Goal: Transaction & Acquisition: Purchase product/service

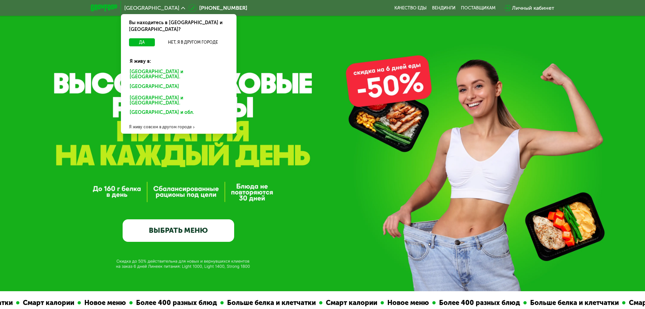
click at [151, 68] on div "[GEOGRAPHIC_DATA] и [GEOGRAPHIC_DATA]." at bounding box center [178, 75] width 107 height 14
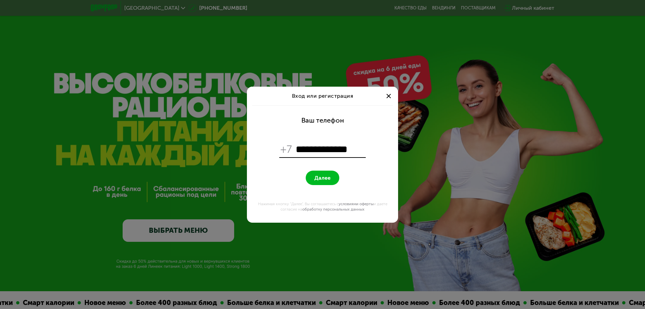
type input "**********"
click at [306, 171] on button "Далее" at bounding box center [323, 178] width 34 height 14
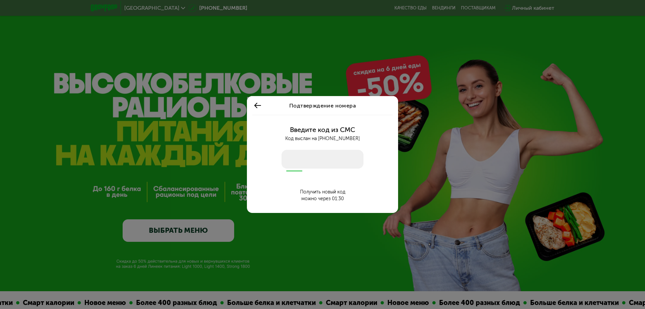
click at [306, 163] on input "number" at bounding box center [322, 159] width 82 height 19
click at [297, 162] on input "number" at bounding box center [322, 159] width 82 height 19
click at [301, 158] on input "number" at bounding box center [322, 159] width 82 height 19
type input "****"
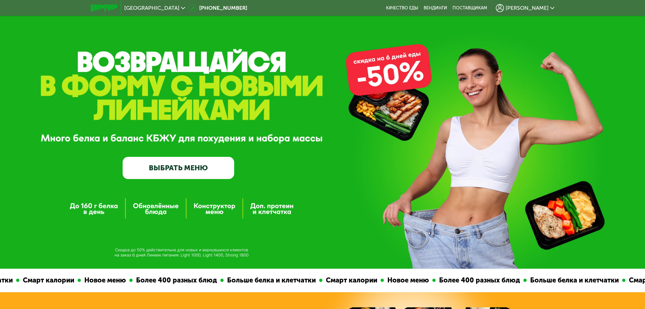
click at [198, 170] on link "ВЫБРАТЬ МЕНЮ" at bounding box center [179, 168] width 112 height 23
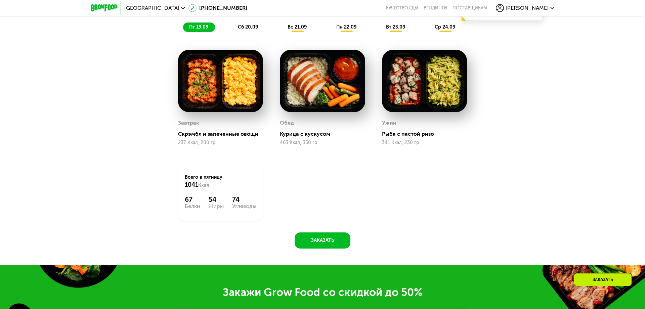
scroll to position [439, 0]
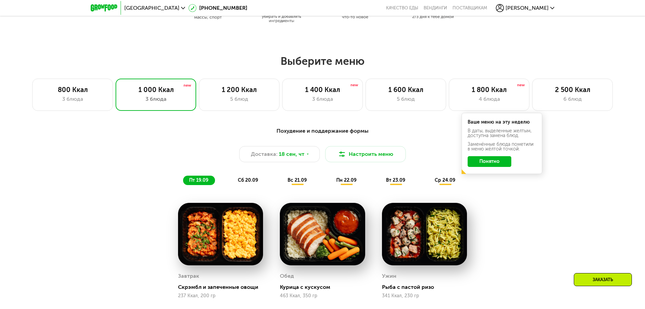
click at [591, 280] on div "Заказать" at bounding box center [603, 279] width 58 height 13
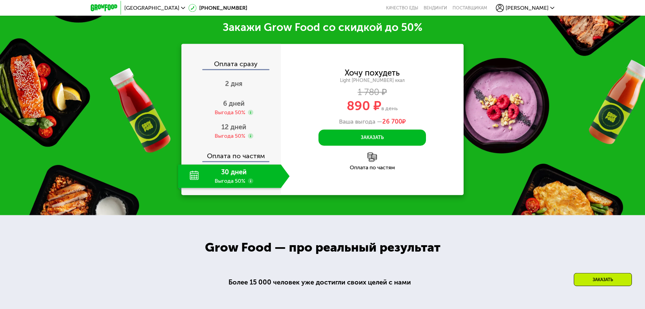
scroll to position [858, 0]
click at [232, 85] on span "2 дня" at bounding box center [233, 83] width 17 height 8
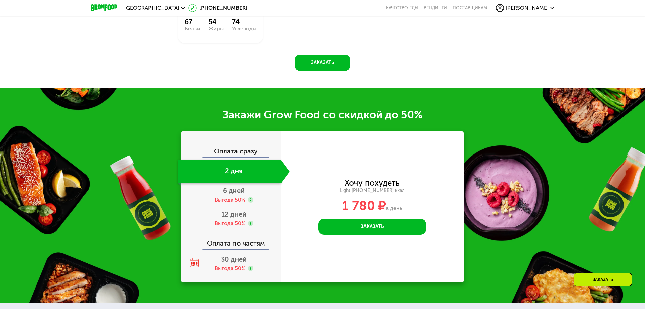
scroll to position [743, 0]
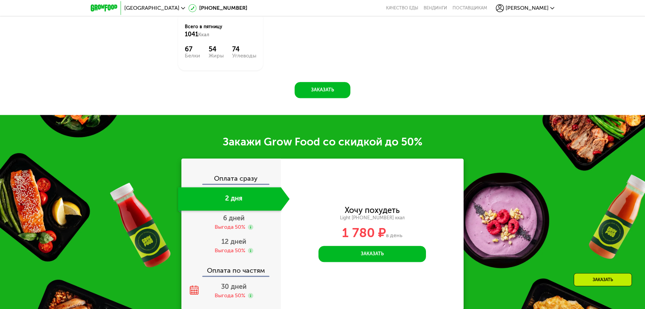
click at [252, 202] on div "2 дня" at bounding box center [229, 199] width 103 height 24
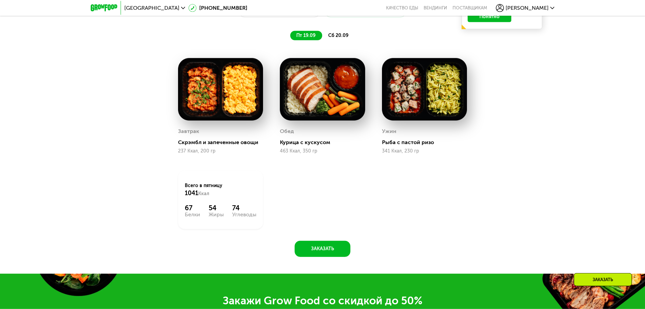
scroll to position [475, 0]
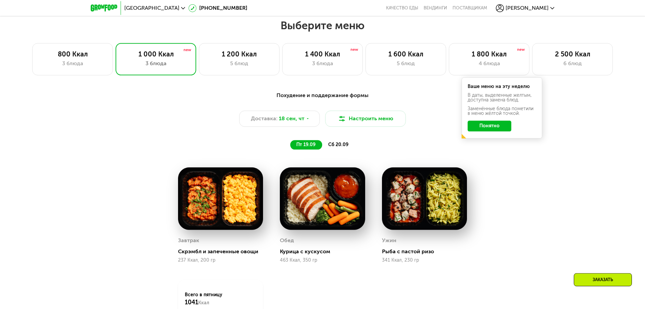
click at [336, 145] on span "сб 20.09" at bounding box center [338, 145] width 20 height 6
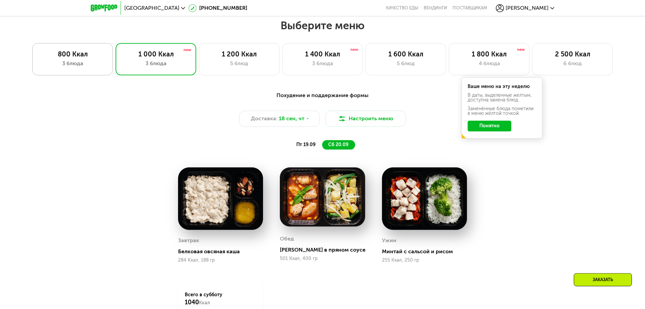
click at [84, 56] on div "800 Ккал" at bounding box center [72, 54] width 67 height 8
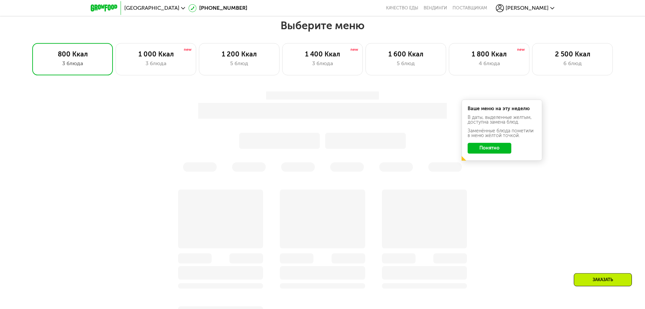
click at [490, 149] on div "Ваше меню на эту неделю В даты, выделенные желтым, доступна замена блюд. Заменё…" at bounding box center [323, 240] width 414 height 306
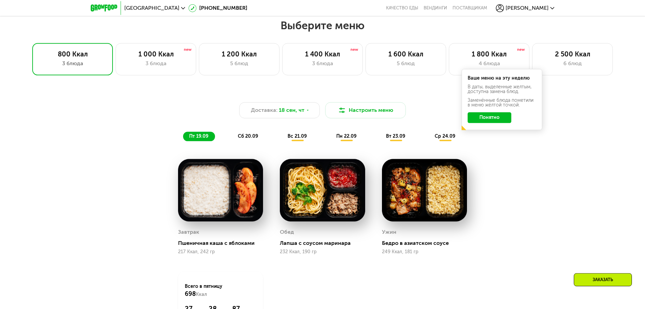
click at [250, 135] on span "сб 20.09" at bounding box center [248, 136] width 20 height 6
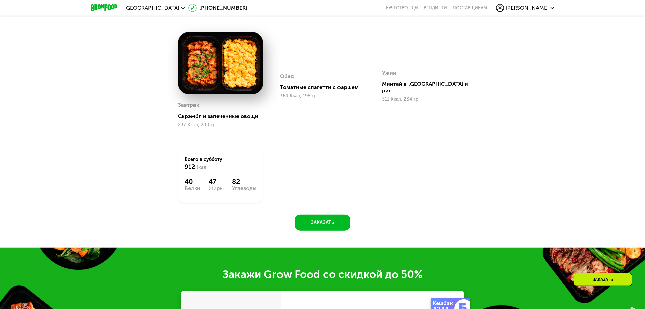
scroll to position [628, 0]
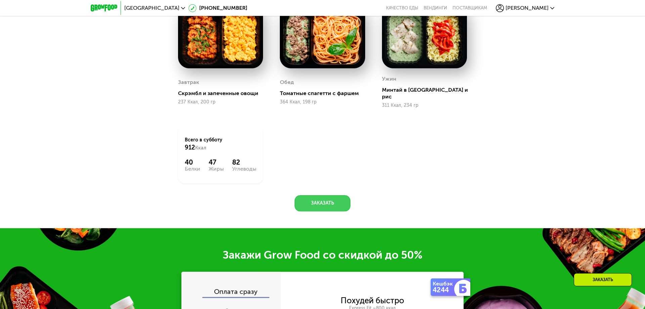
click at [328, 199] on button "Заказать" at bounding box center [323, 203] width 56 height 16
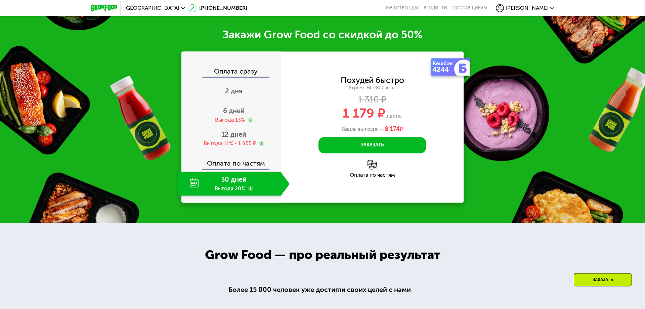
scroll to position [849, 0]
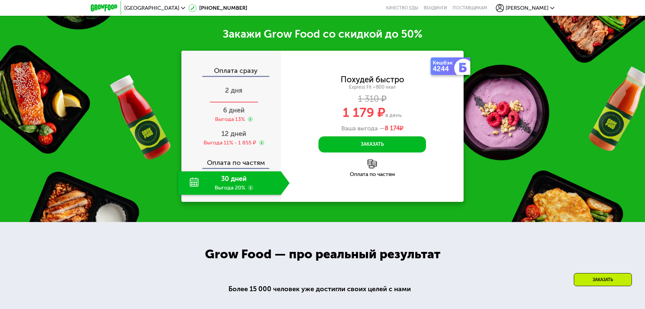
click at [232, 86] on span "2 дня" at bounding box center [233, 90] width 17 height 8
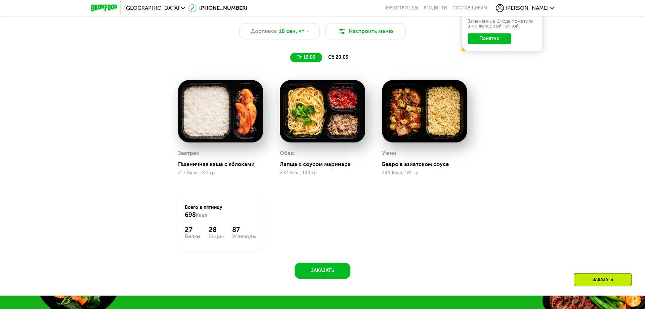
scroll to position [466, 0]
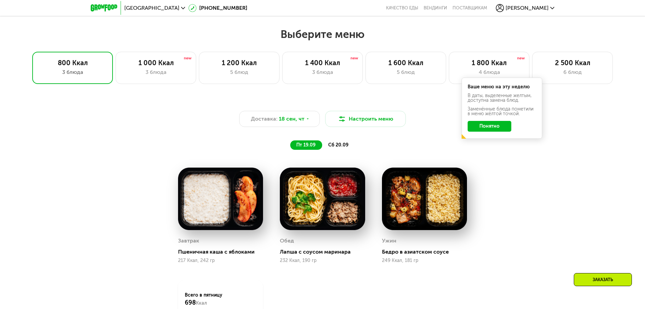
click at [333, 143] on span "сб 20.09" at bounding box center [338, 145] width 20 height 6
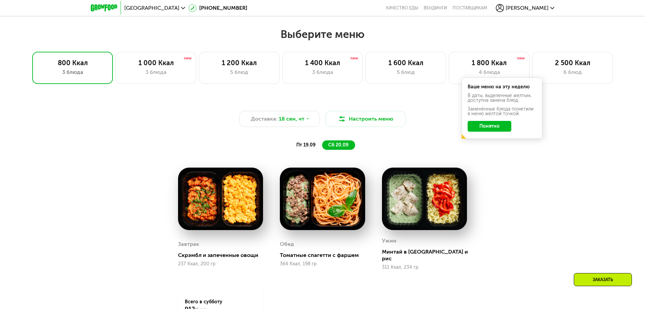
click at [312, 144] on span "пт 19.09" at bounding box center [305, 145] width 19 height 6
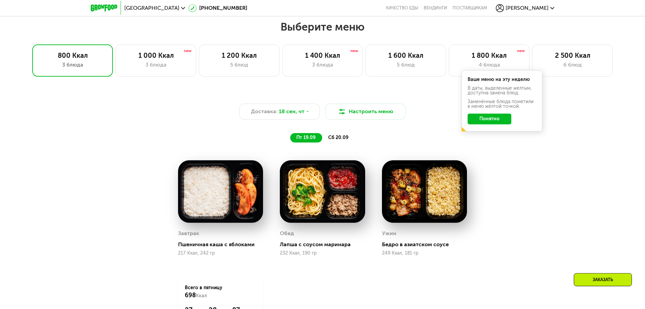
scroll to position [428, 0]
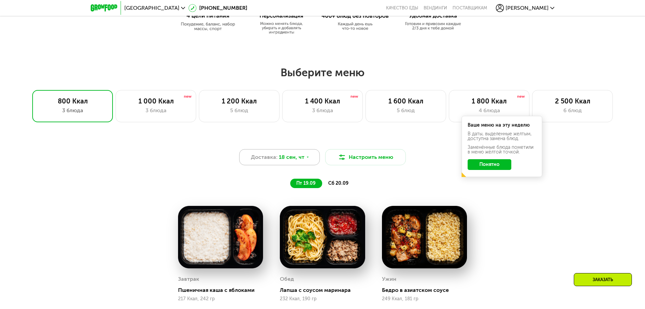
click at [303, 156] on div "Доставка: 18 сен, чт" at bounding box center [279, 157] width 81 height 16
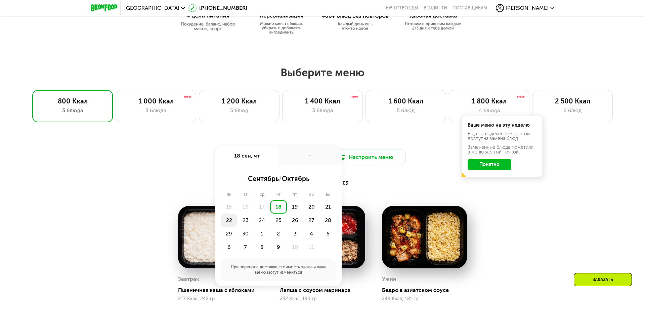
click at [231, 220] on div "22" at bounding box center [229, 220] width 16 height 13
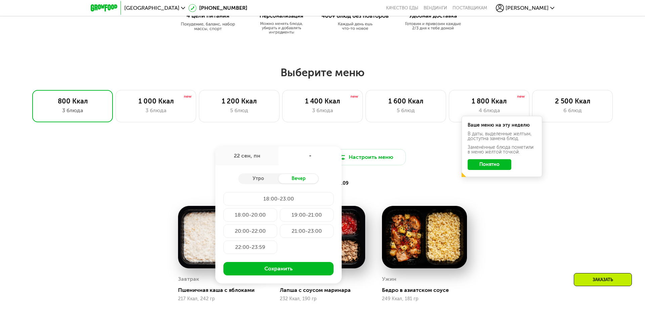
click at [256, 155] on div "22 сен, пн" at bounding box center [246, 155] width 63 height 19
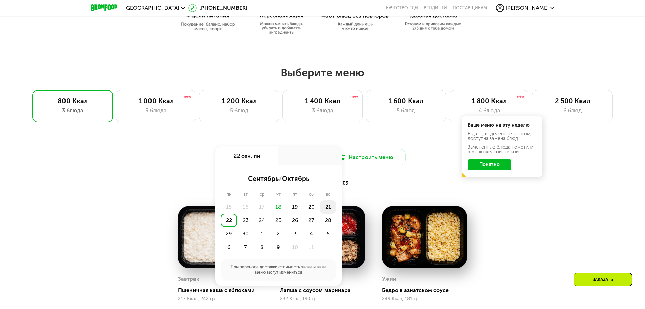
click at [327, 206] on div "21" at bounding box center [328, 206] width 16 height 13
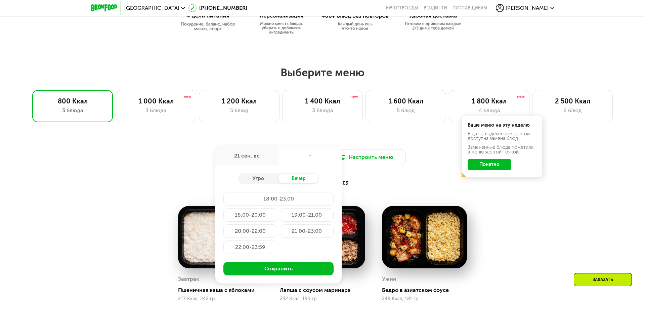
click at [257, 230] on div "20:00-22:00" at bounding box center [250, 230] width 54 height 13
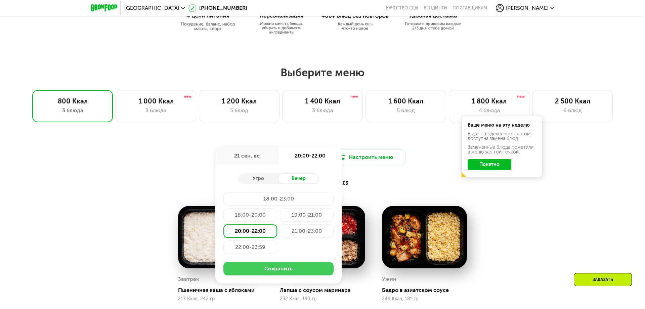
click at [268, 268] on button "Сохранить" at bounding box center [278, 268] width 110 height 13
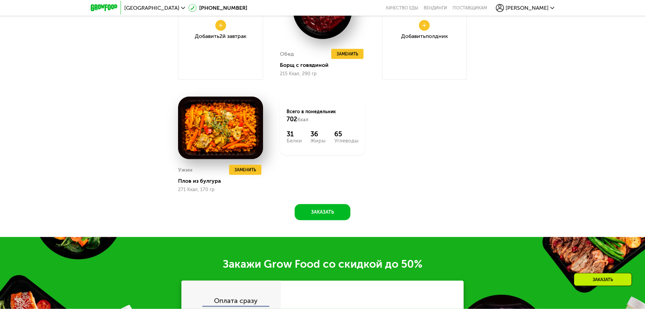
scroll to position [773, 0]
click at [317, 212] on button "Заказать" at bounding box center [323, 212] width 56 height 16
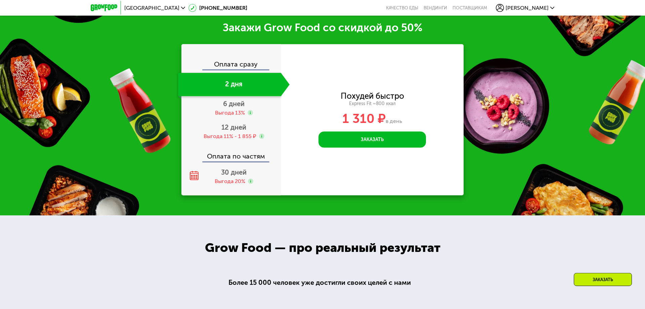
scroll to position [1009, 0]
click at [238, 87] on div "2 дня" at bounding box center [229, 85] width 103 height 24
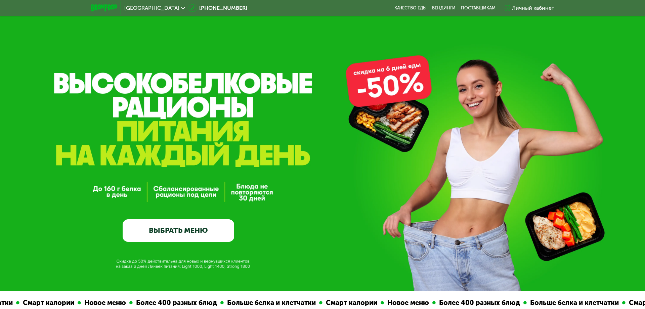
click at [520, 8] on div "Личный кабинет" at bounding box center [533, 8] width 42 height 8
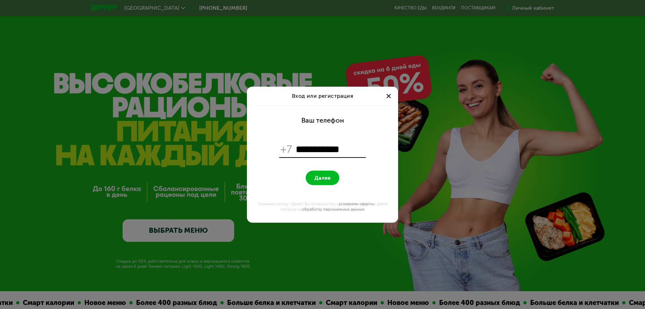
type input "**********"
click at [391, 94] on div at bounding box center [389, 96] width 8 height 8
